Goal: Task Accomplishment & Management: Manage account settings

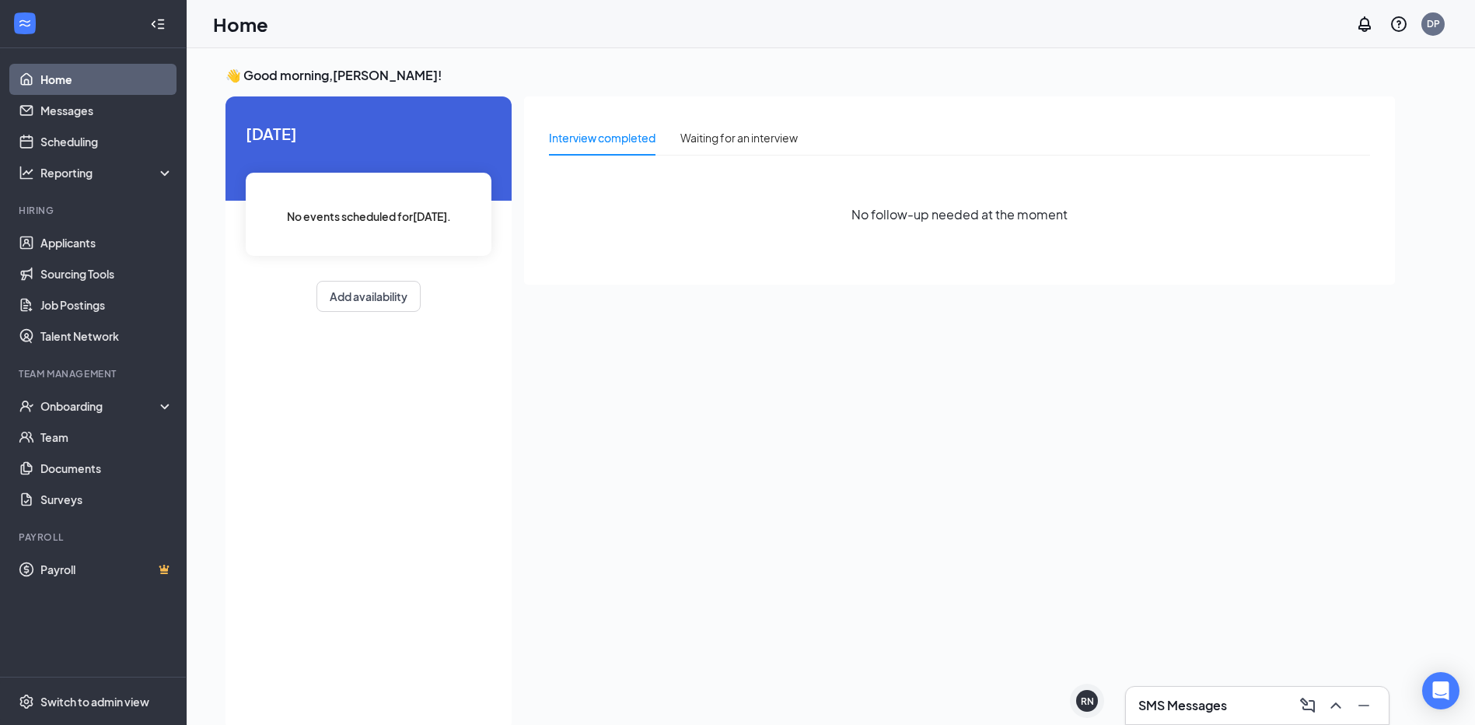
click at [1190, 704] on h3 "SMS Messages" at bounding box center [1183, 705] width 89 height 17
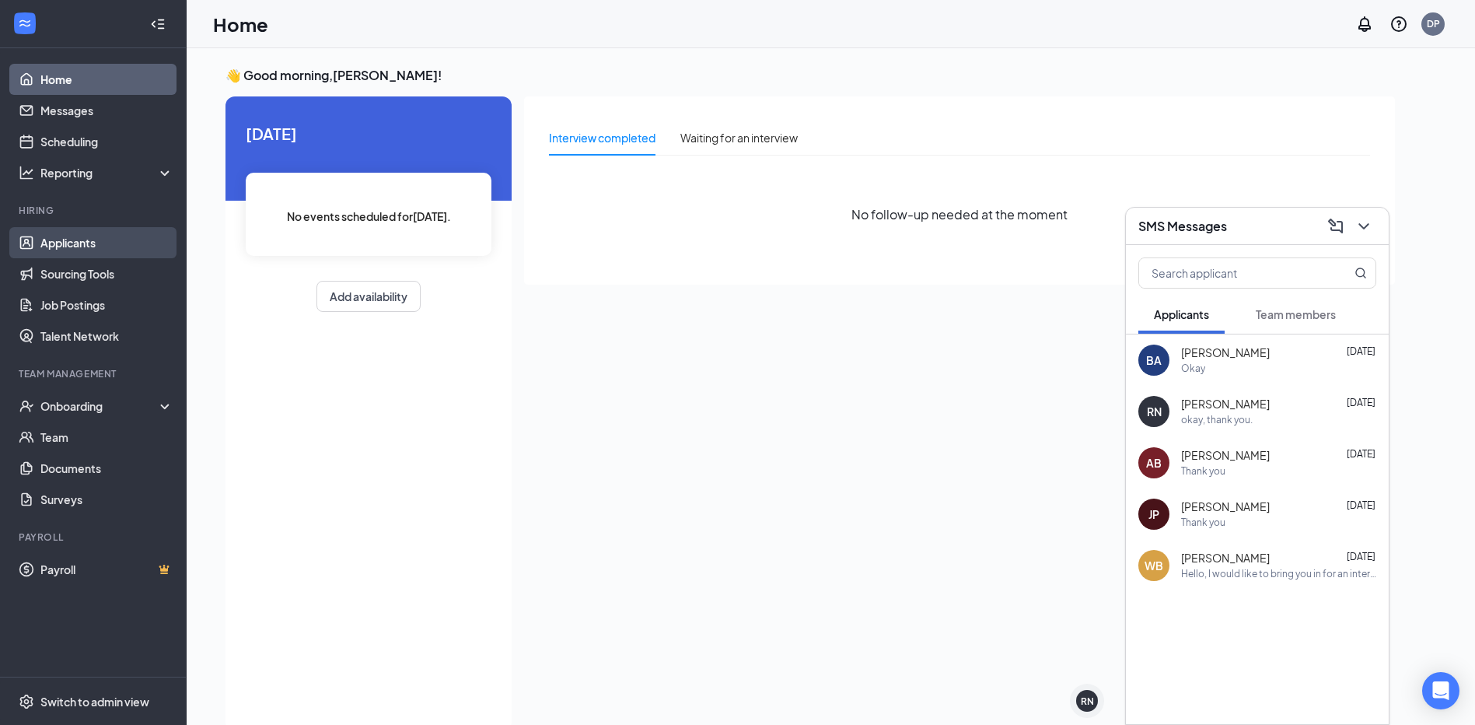
click at [85, 246] on link "Applicants" at bounding box center [106, 242] width 133 height 31
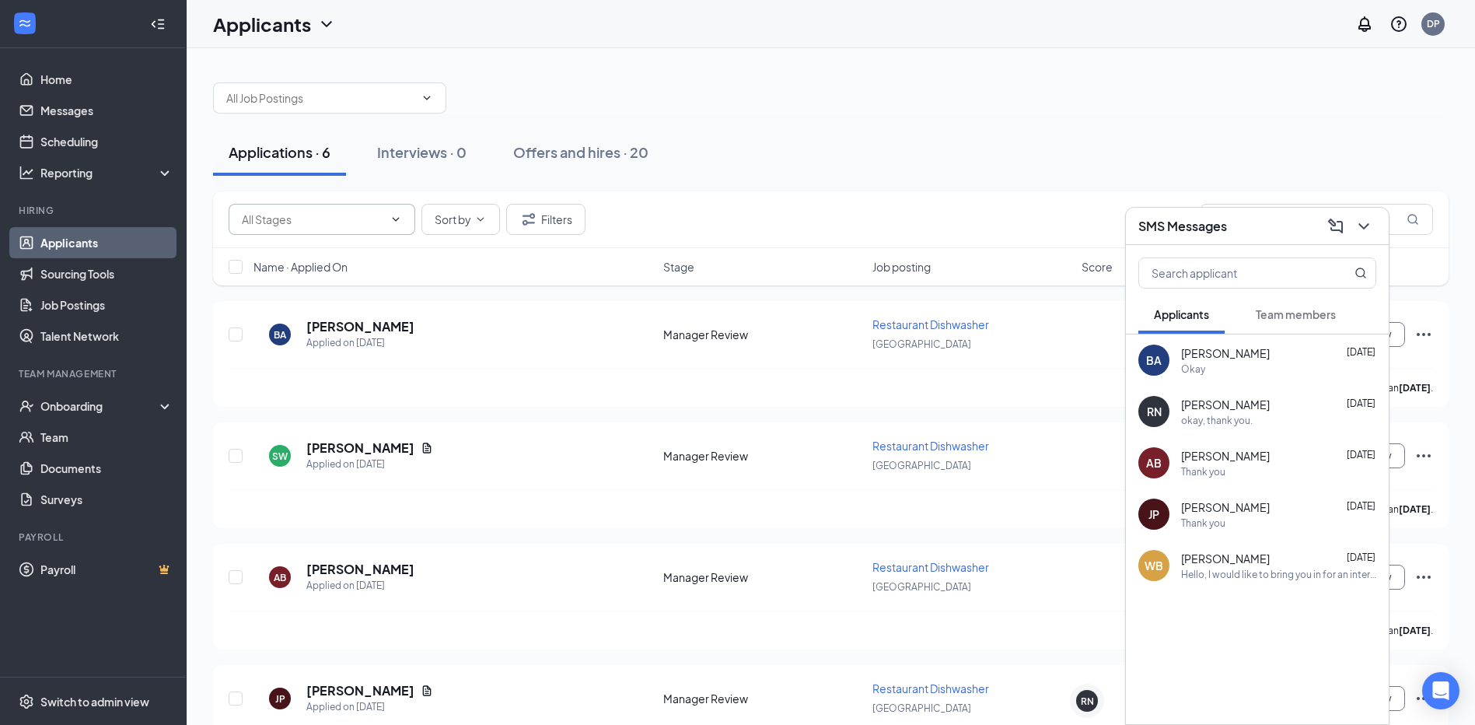
click at [373, 227] on input "text" at bounding box center [313, 219] width 142 height 17
click at [312, 110] on span at bounding box center [329, 97] width 233 height 31
click at [427, 96] on icon "ChevronDown" at bounding box center [427, 98] width 12 height 12
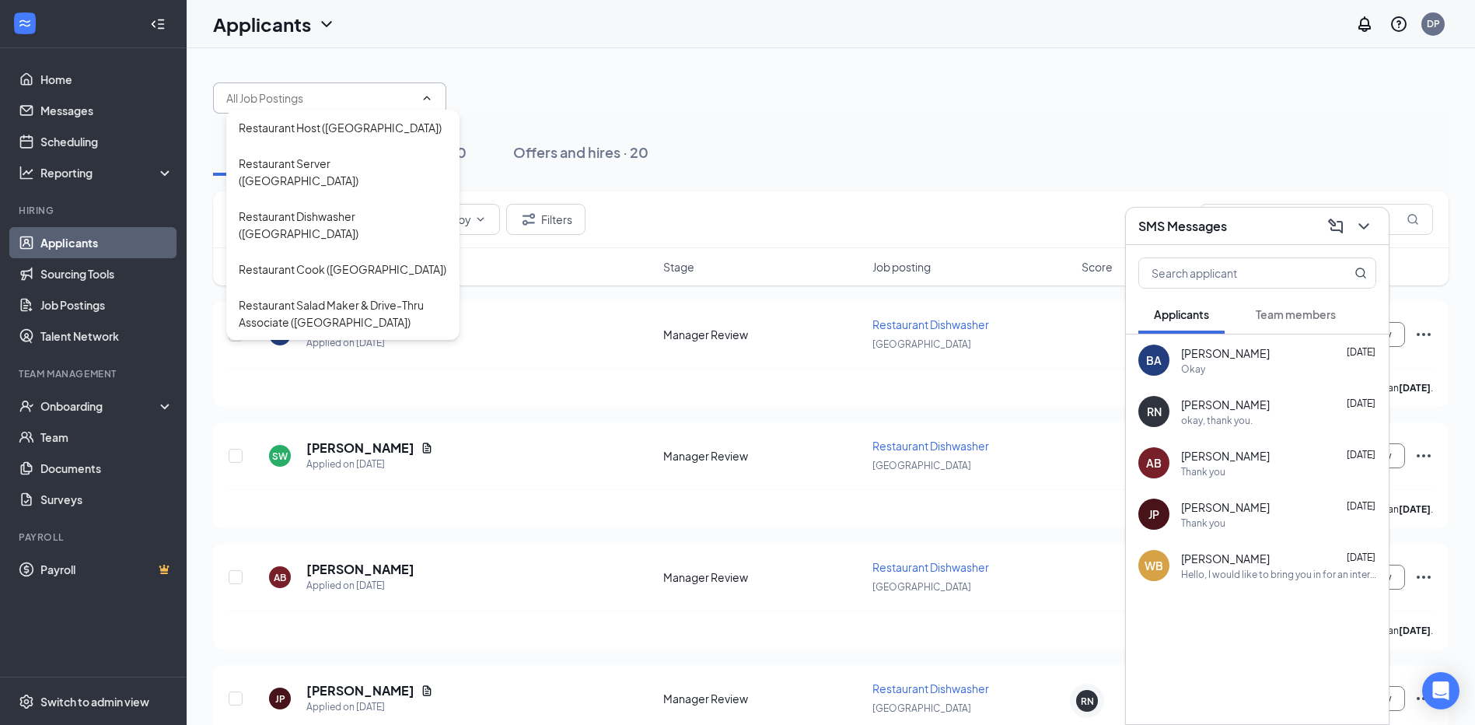
click at [588, 53] on div "Restaurant Host ([GEOGRAPHIC_DATA]) Restaurant Server ([GEOGRAPHIC_DATA]) Resta…" at bounding box center [831, 540] width 1289 height 984
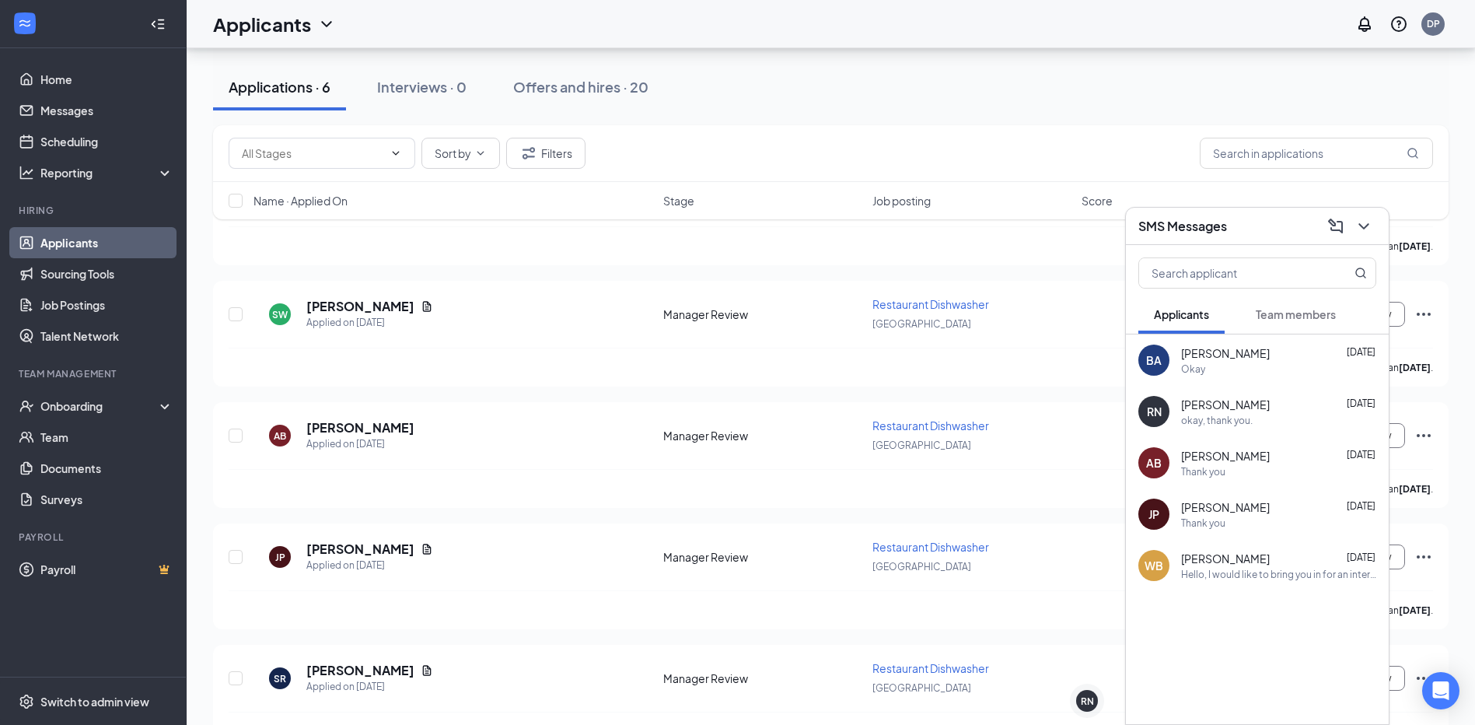
scroll to position [156, 0]
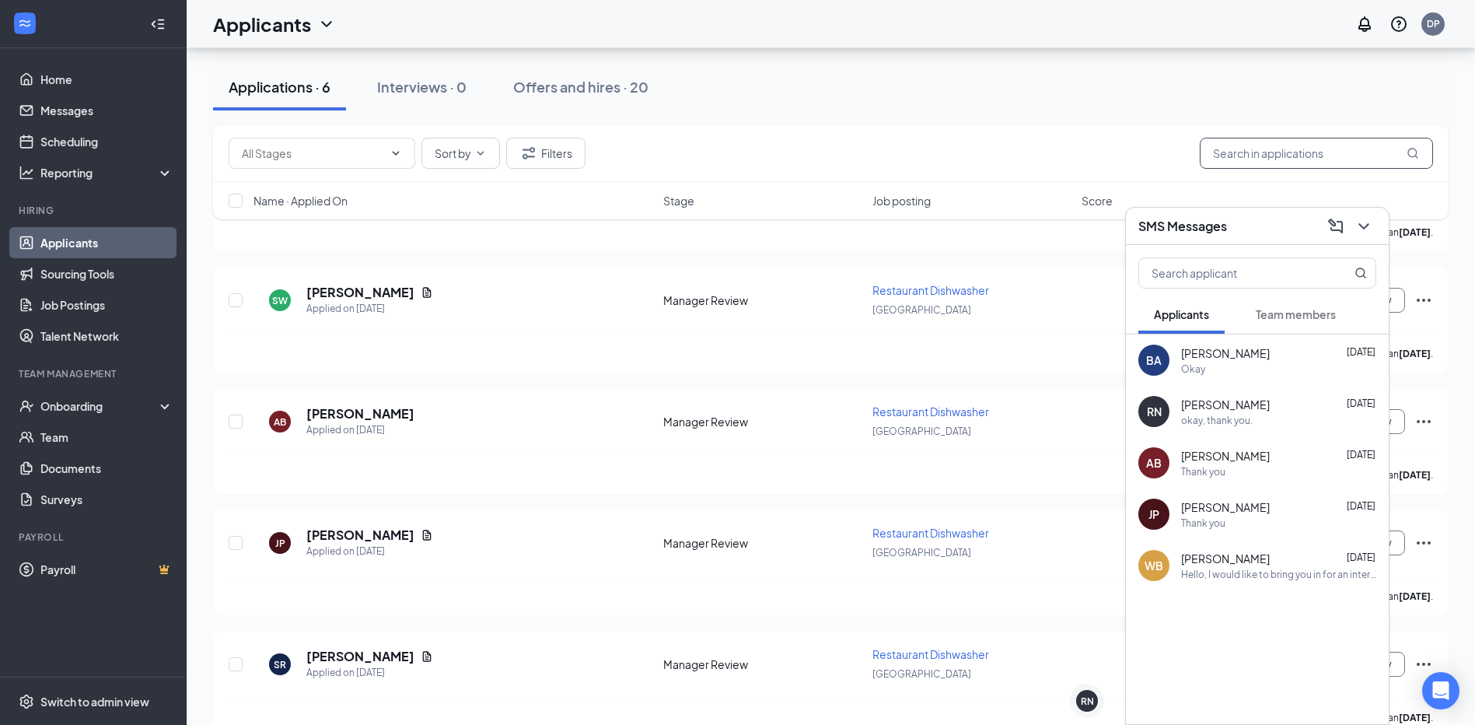
click at [1354, 164] on input "text" at bounding box center [1316, 153] width 233 height 31
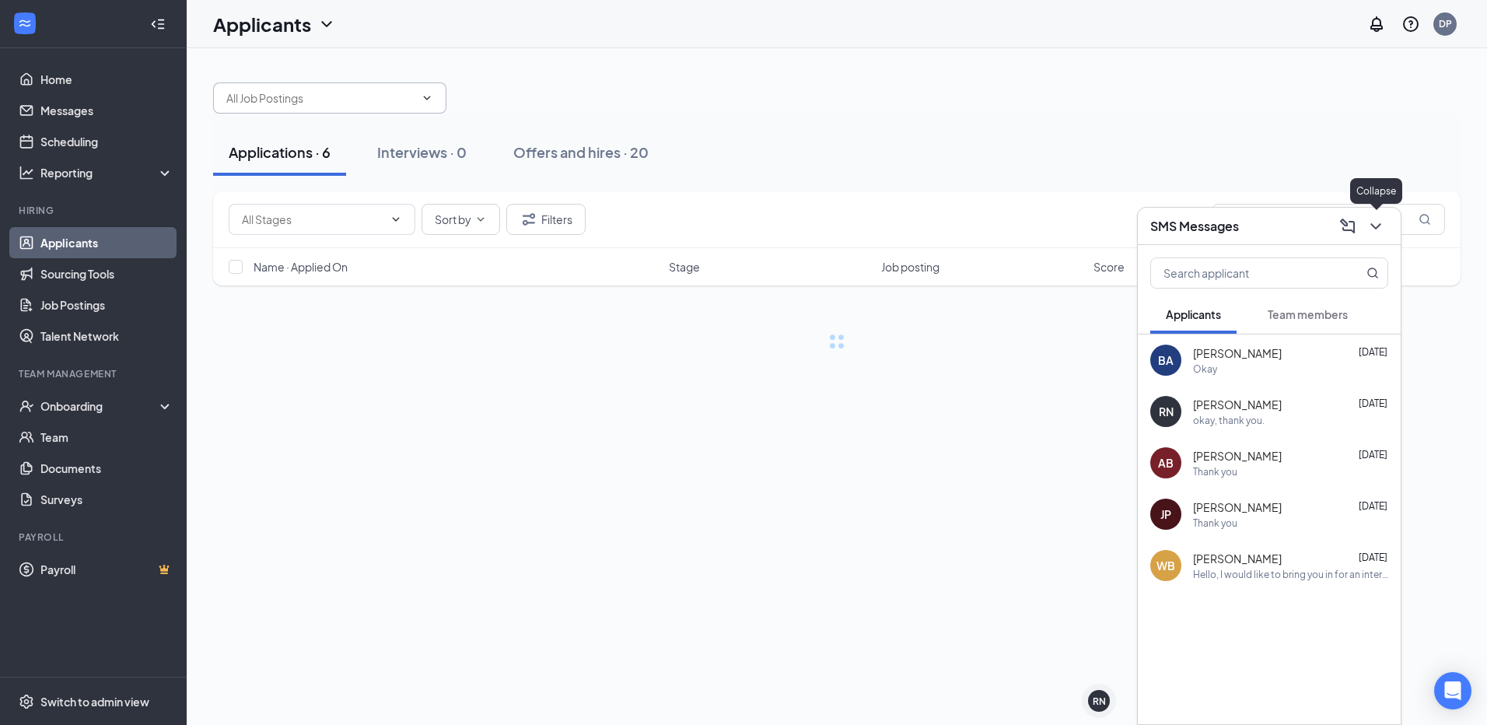
click at [1384, 235] on icon "ChevronDown" at bounding box center [1376, 226] width 19 height 19
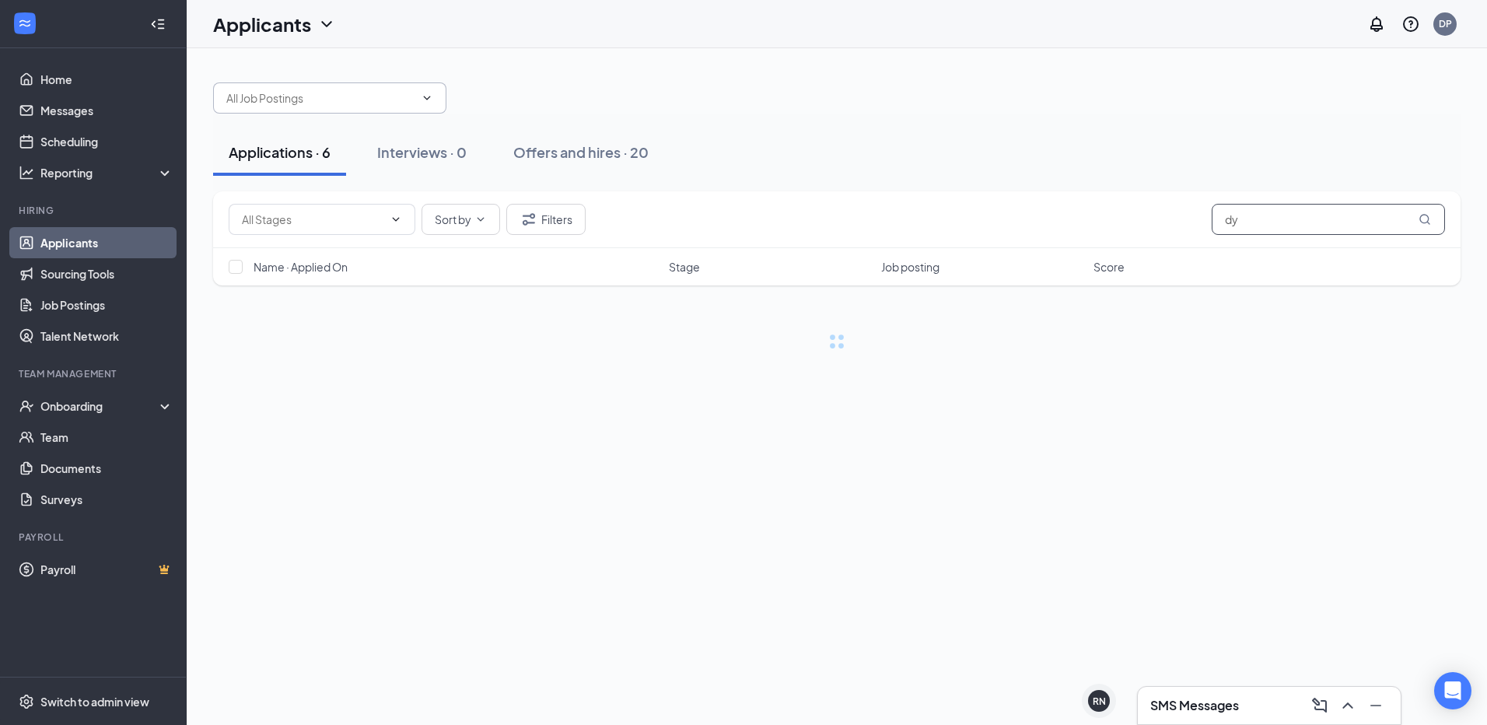
click at [1280, 226] on input "dy" at bounding box center [1328, 219] width 233 height 31
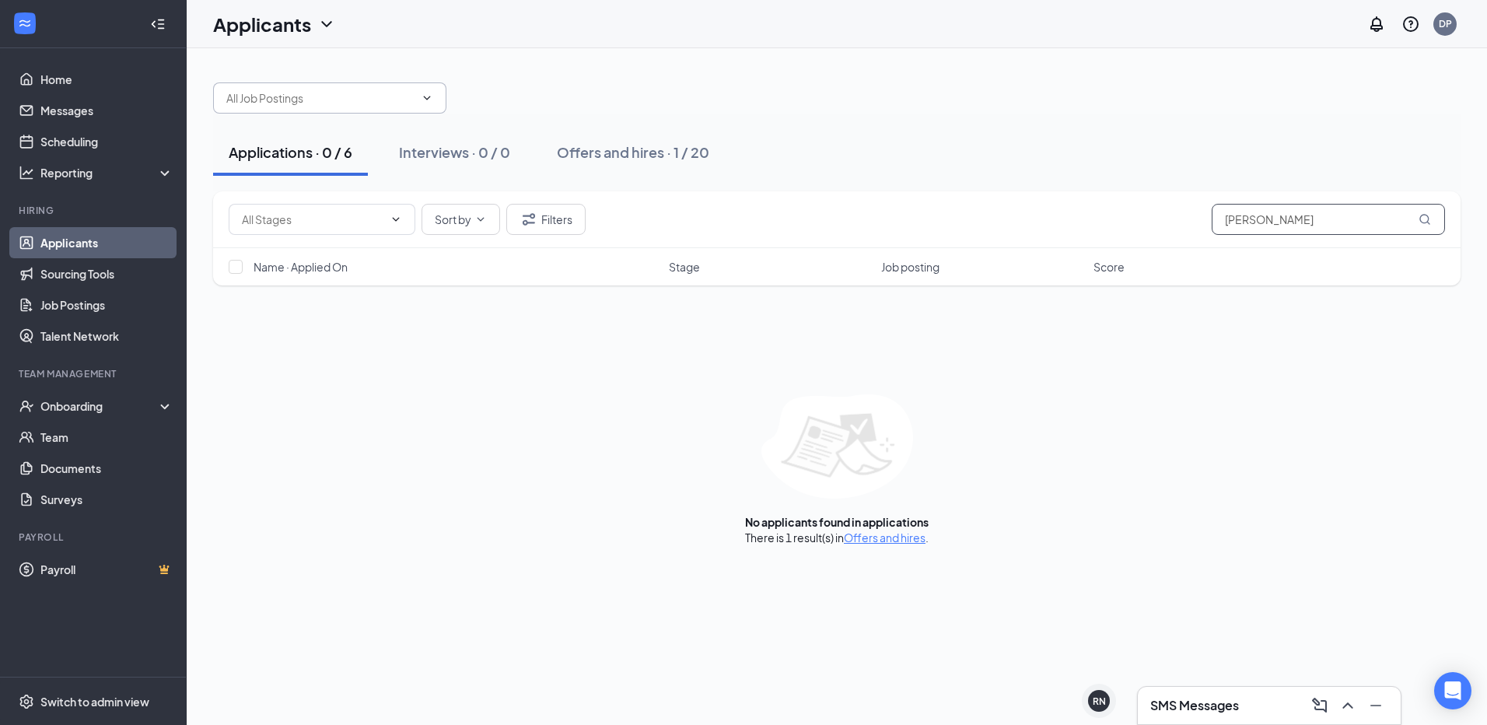
type input "[PERSON_NAME]"
click at [901, 542] on link "Offers and hires" at bounding box center [885, 537] width 82 height 14
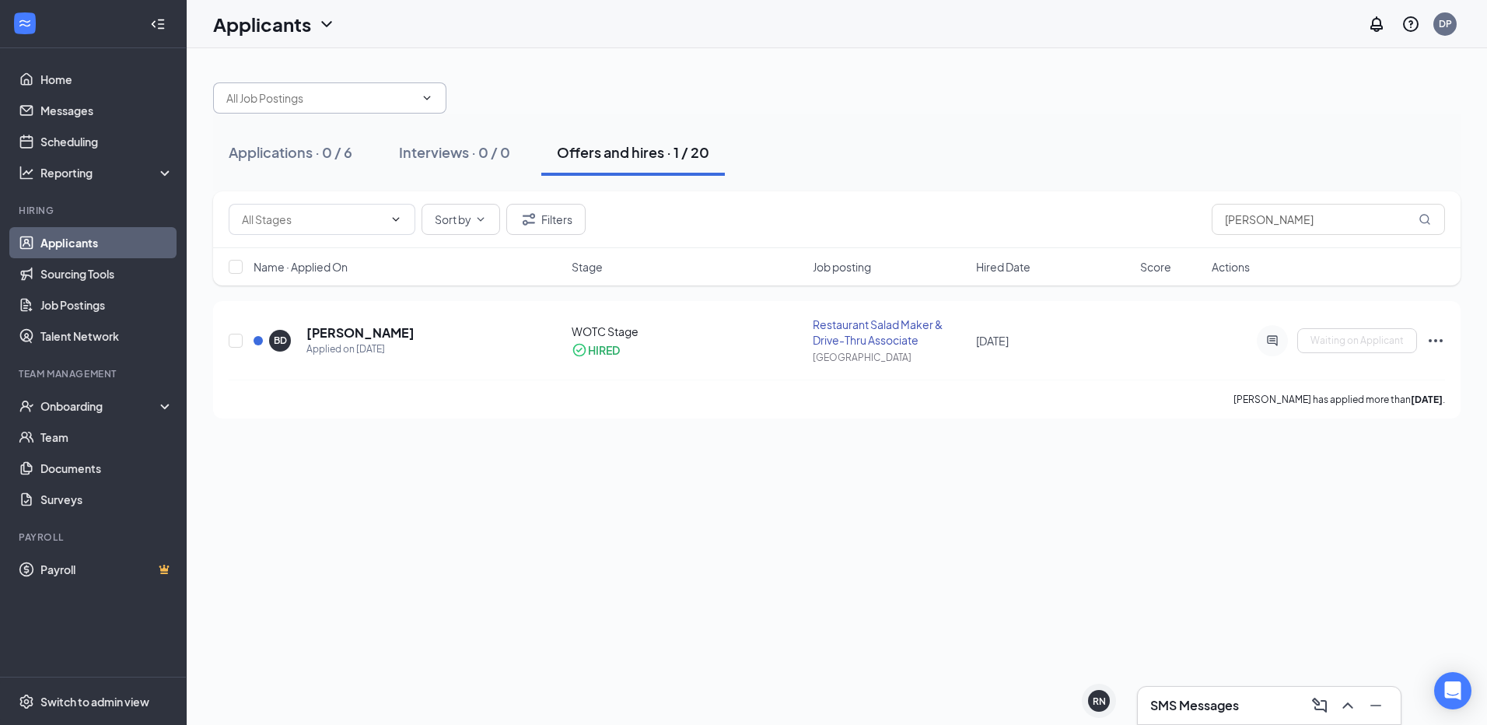
click at [74, 248] on link "Applicants" at bounding box center [106, 242] width 133 height 31
